Goal: Task Accomplishment & Management: Complete application form

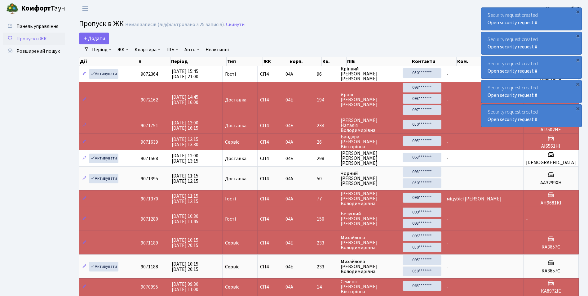
select select "25"
click at [92, 37] on span "Додати" at bounding box center [94, 38] width 22 height 7
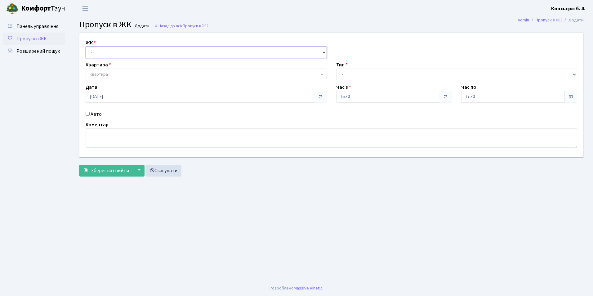
click at [97, 51] on select "- СП4, Столичне шосе, 5" at bounding box center [206, 52] width 241 height 12
select select "325"
click at [86, 46] on select "- СП4, Столичне шосе, 5" at bounding box center [206, 52] width 241 height 12
select select
click at [100, 75] on span "Квартира" at bounding box center [99, 74] width 18 height 6
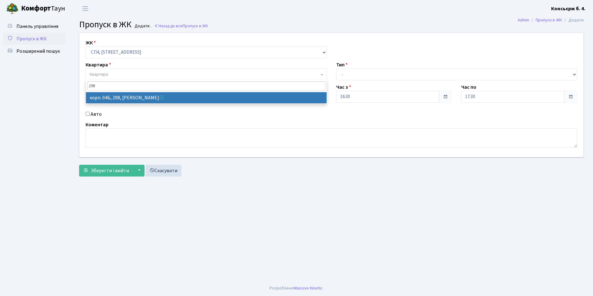
type input "298"
select select "21326"
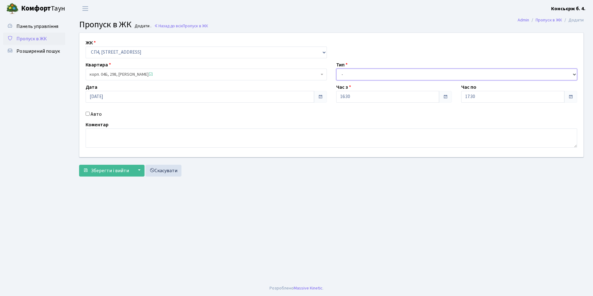
click at [349, 75] on select "- Доставка Таксі Гості Сервіс" at bounding box center [456, 75] width 241 height 12
select select "18"
click at [336, 69] on select "- Доставка Таксі Гості Сервіс" at bounding box center [456, 75] width 241 height 12
click at [87, 113] on input "Авто" at bounding box center [88, 114] width 4 height 4
checkbox input "true"
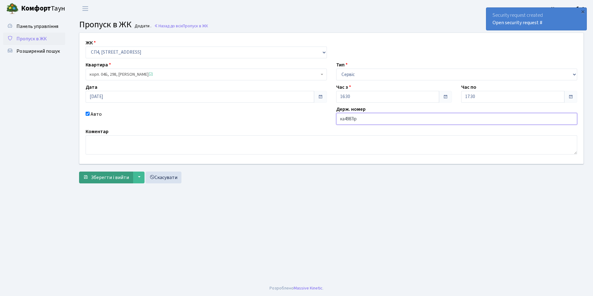
type input "ка4987ір"
click at [115, 177] on span "Зберегти і вийти" at bounding box center [110, 177] width 38 height 7
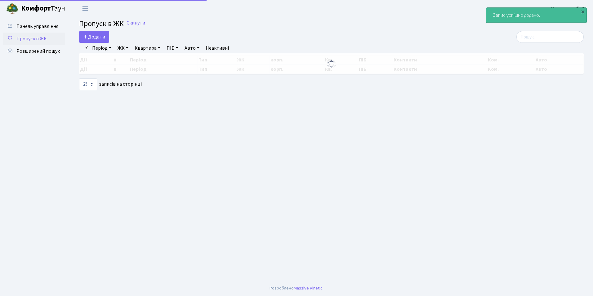
select select "25"
